Goal: Information Seeking & Learning: Compare options

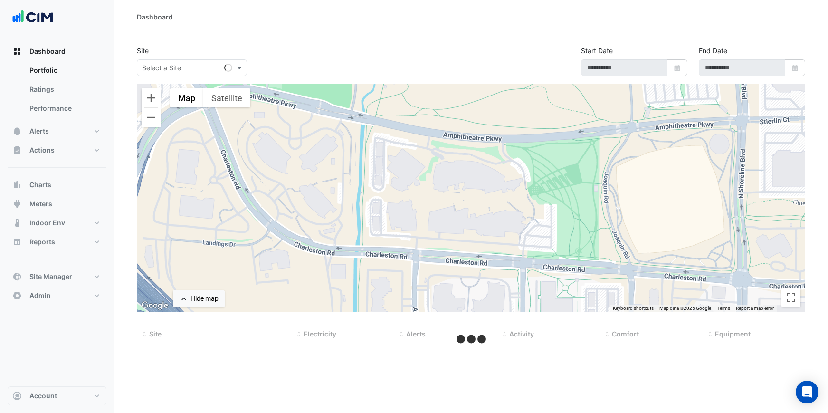
type input "**********"
select select "***"
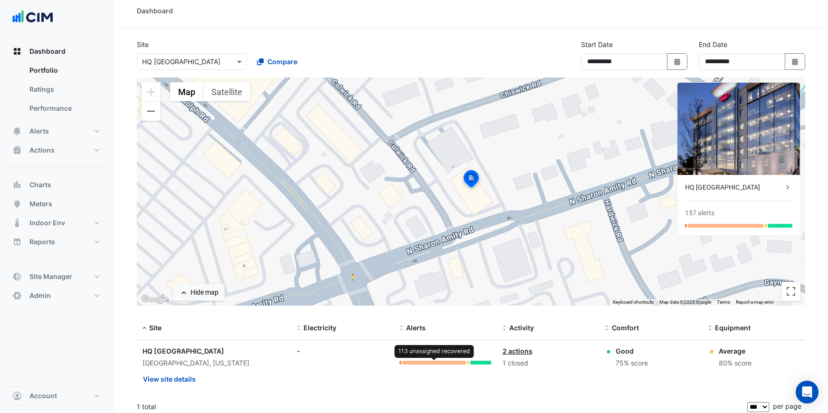
scroll to position [12, 0]
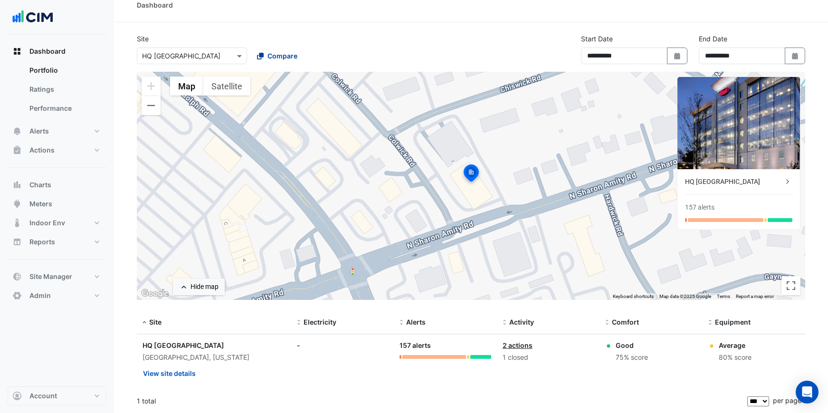
click at [277, 54] on span "Compare" at bounding box center [283, 56] width 30 height 10
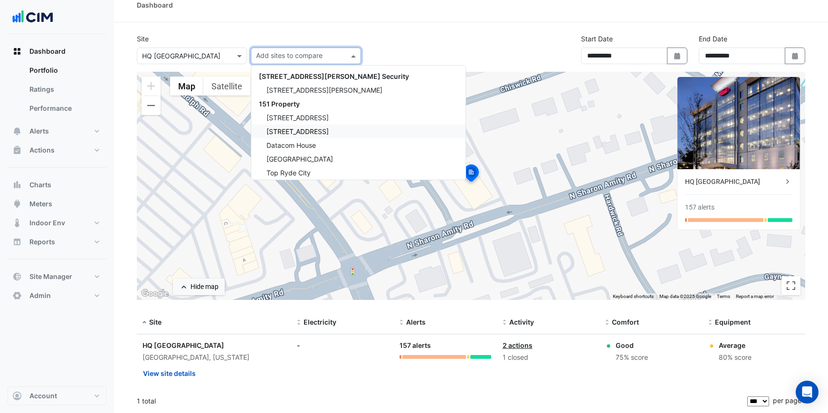
click at [301, 131] on span "[STREET_ADDRESS]" at bounding box center [298, 131] width 62 height 8
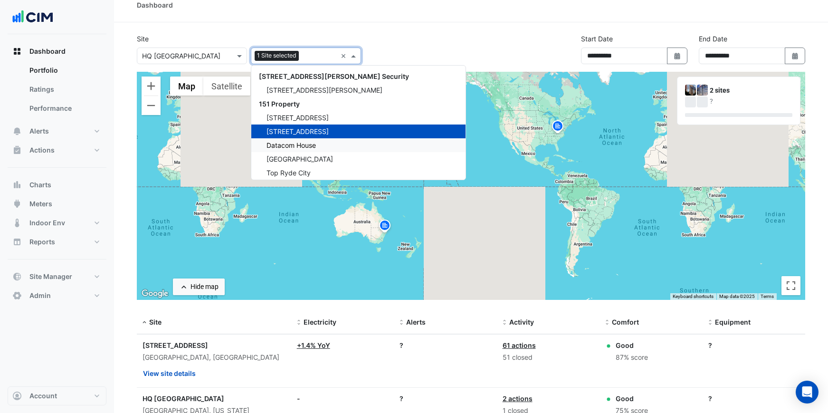
click at [299, 145] on span "Datacom House" at bounding box center [291, 145] width 49 height 8
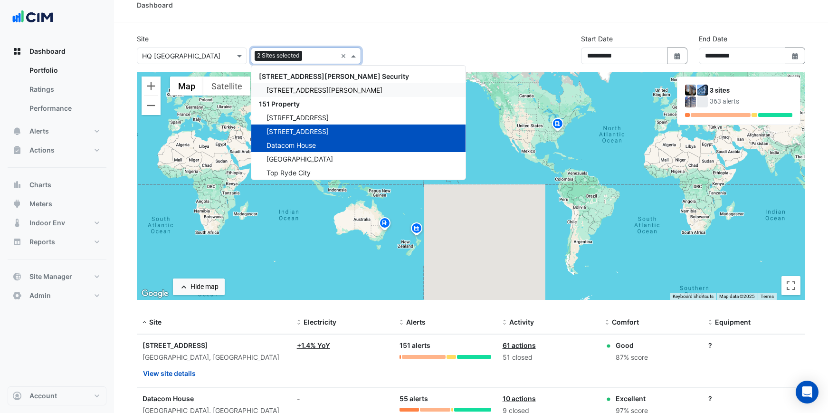
click at [425, 15] on div "Dashboard" at bounding box center [471, 5] width 714 height 34
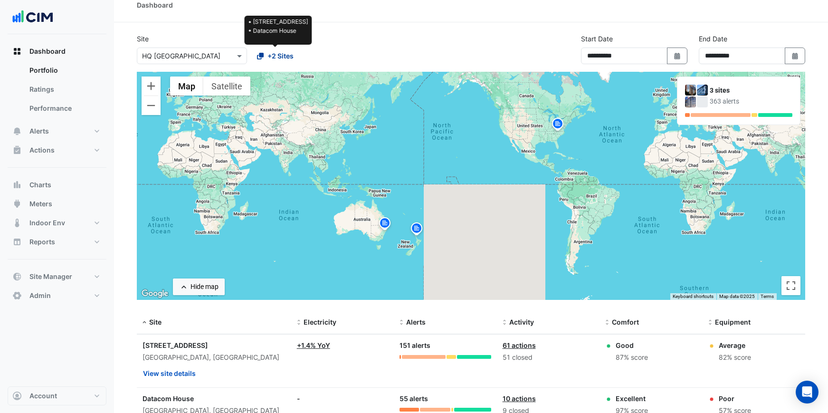
click at [287, 57] on span "+2 Sites" at bounding box center [281, 56] width 26 height 10
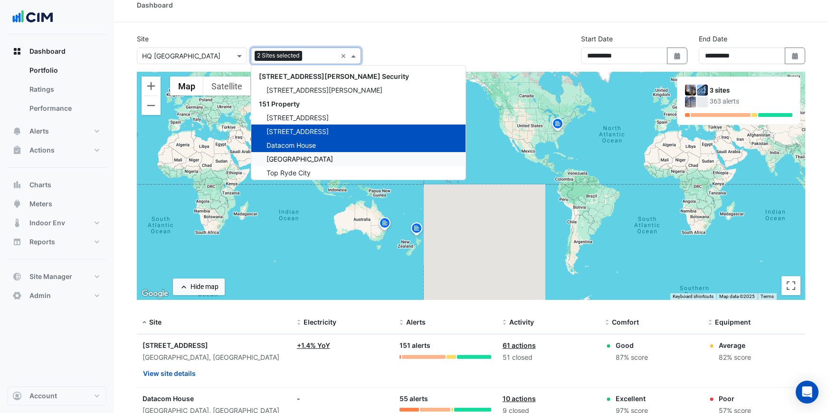
click at [304, 159] on span "[GEOGRAPHIC_DATA]" at bounding box center [300, 159] width 67 height 8
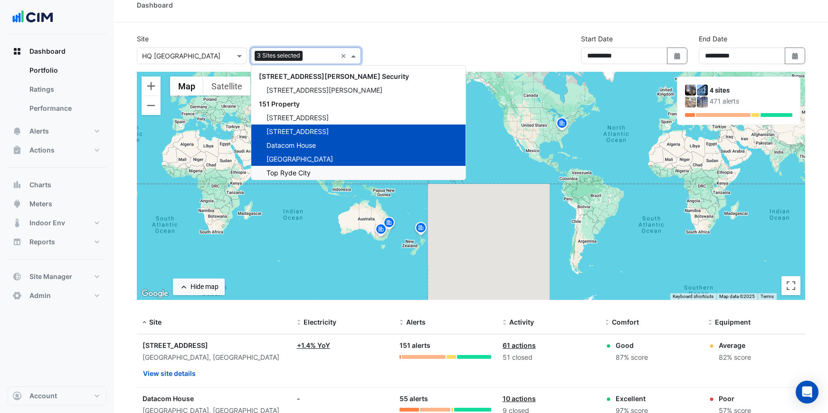
click at [299, 172] on span "Top Ryde City" at bounding box center [289, 173] width 44 height 8
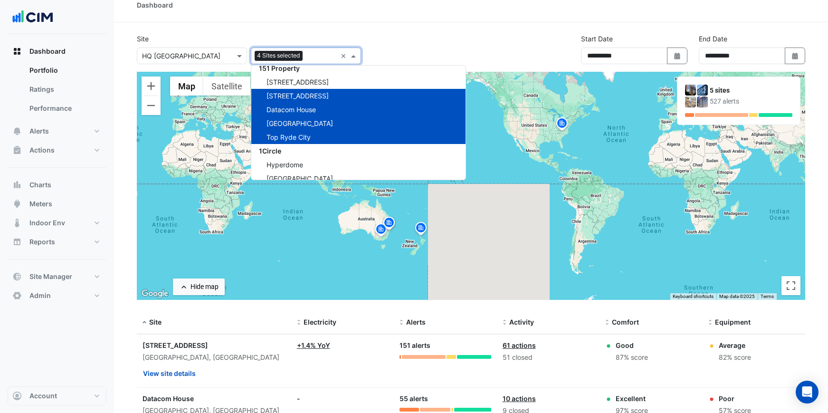
scroll to position [38, 0]
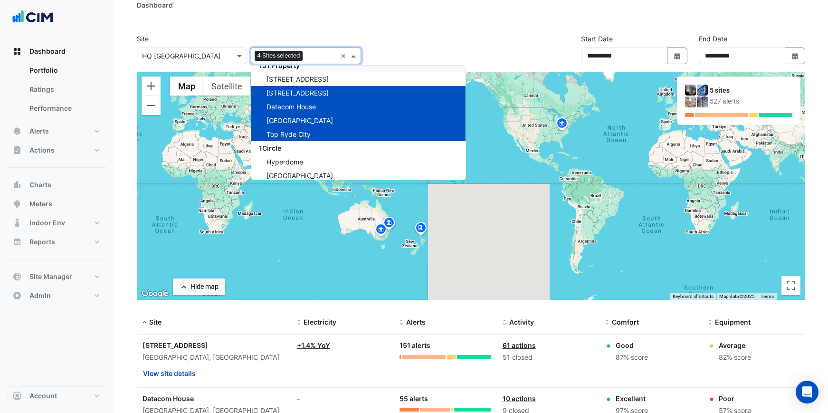
click at [438, 14] on div "Dashboard" at bounding box center [471, 5] width 714 height 34
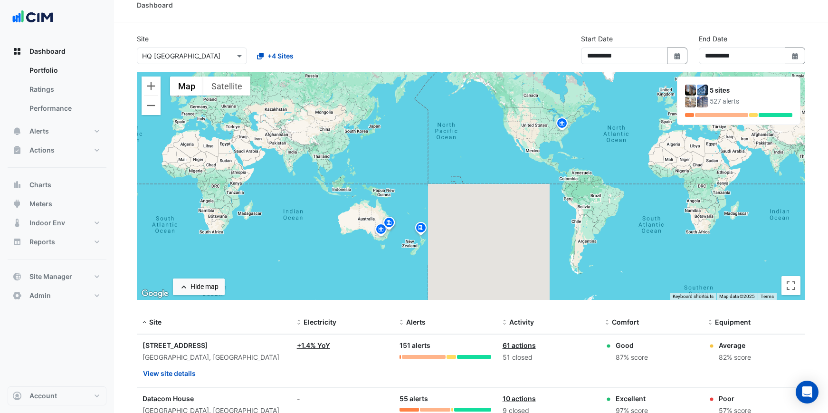
click at [421, 229] on img at bounding box center [420, 229] width 15 height 17
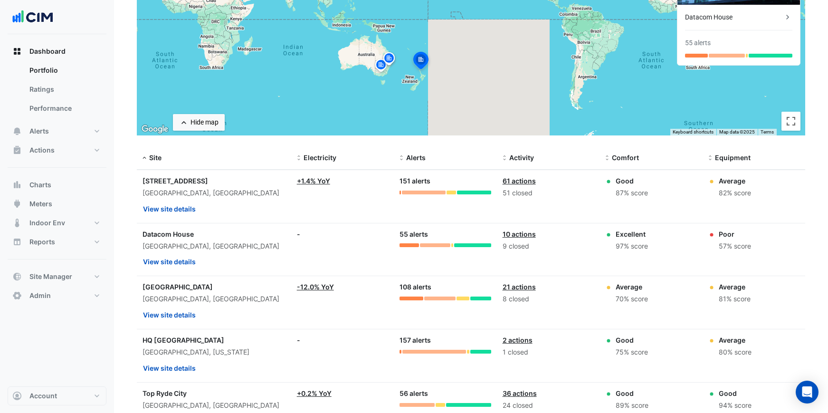
scroll to position [255, 0]
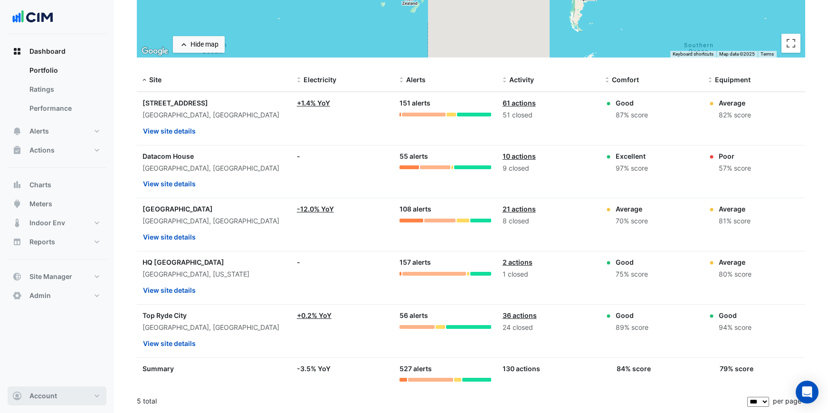
click at [77, 390] on button "Account" at bounding box center [57, 395] width 99 height 19
drag, startPoint x: 79, startPoint y: 373, endPoint x: 122, endPoint y: 351, distance: 48.2
click at [79, 373] on link "Sign Out" at bounding box center [57, 371] width 90 height 19
